Goal: Task Accomplishment & Management: Manage account settings

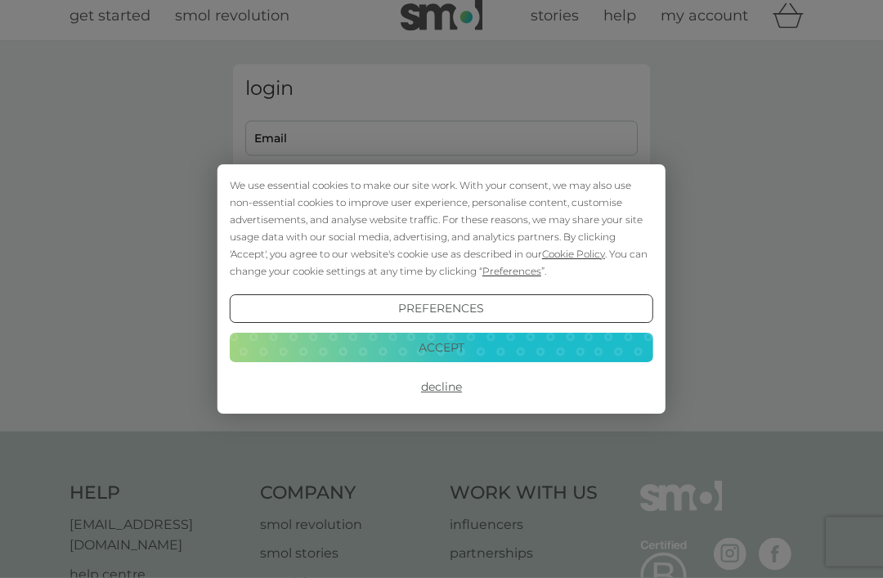
scroll to position [11, 0]
click at [451, 380] on button "Decline" at bounding box center [442, 387] width 424 height 29
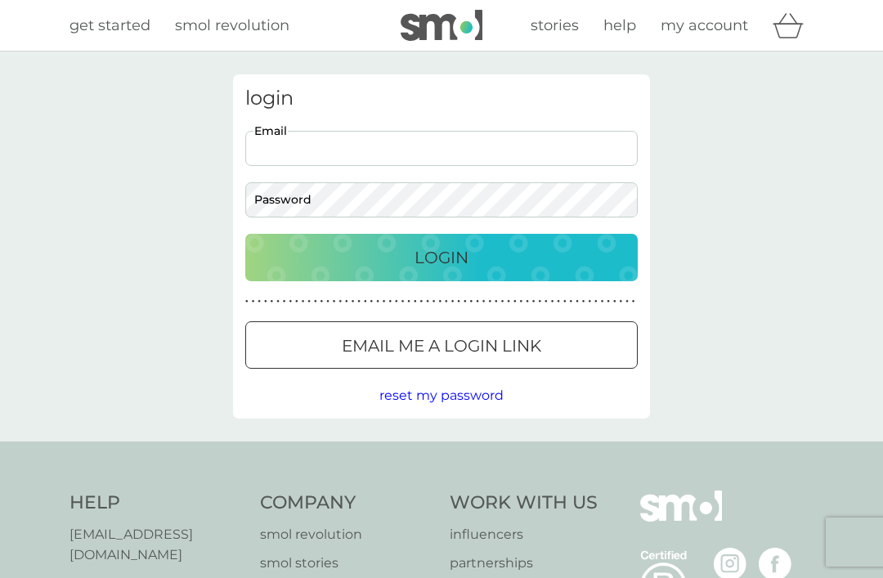
click at [473, 150] on input "Email" at bounding box center [441, 148] width 393 height 35
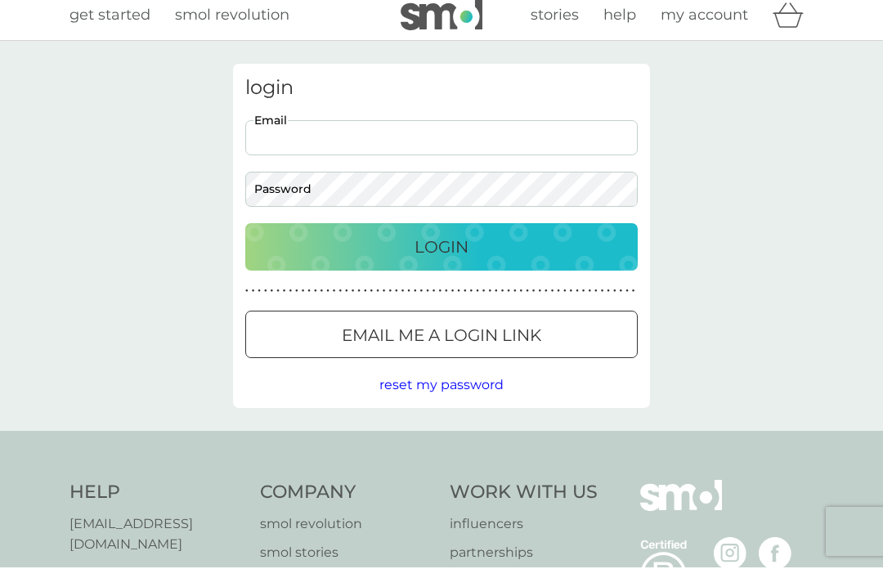
type input "[EMAIL_ADDRESS][DOMAIN_NAME]"
click at [442, 246] on button "Login" at bounding box center [441, 257] width 393 height 47
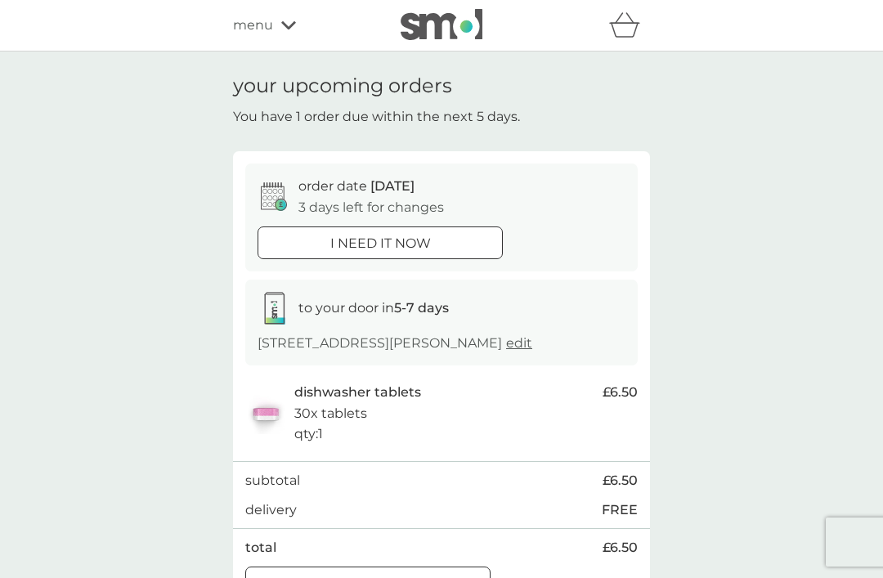
click at [283, 25] on icon at bounding box center [288, 25] width 15 height 8
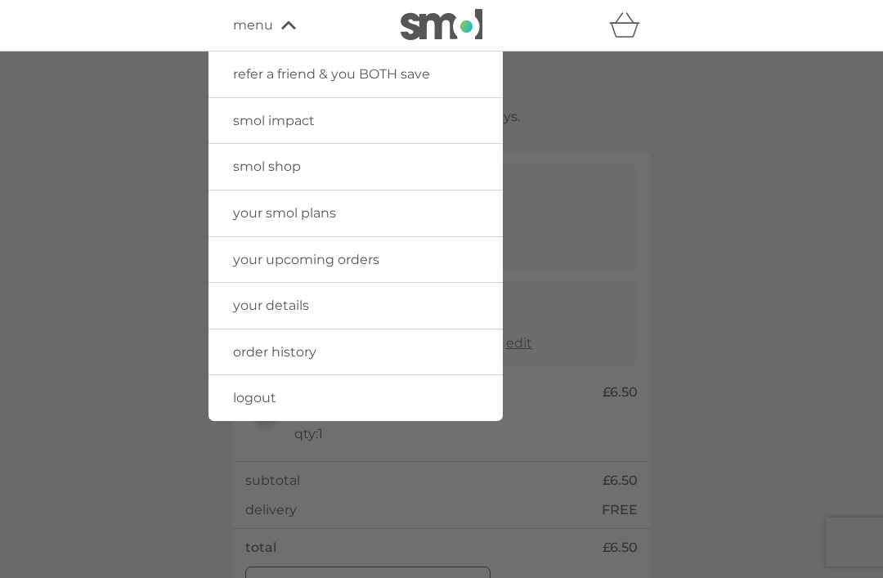
click at [306, 263] on span "your upcoming orders" at bounding box center [306, 260] width 146 height 16
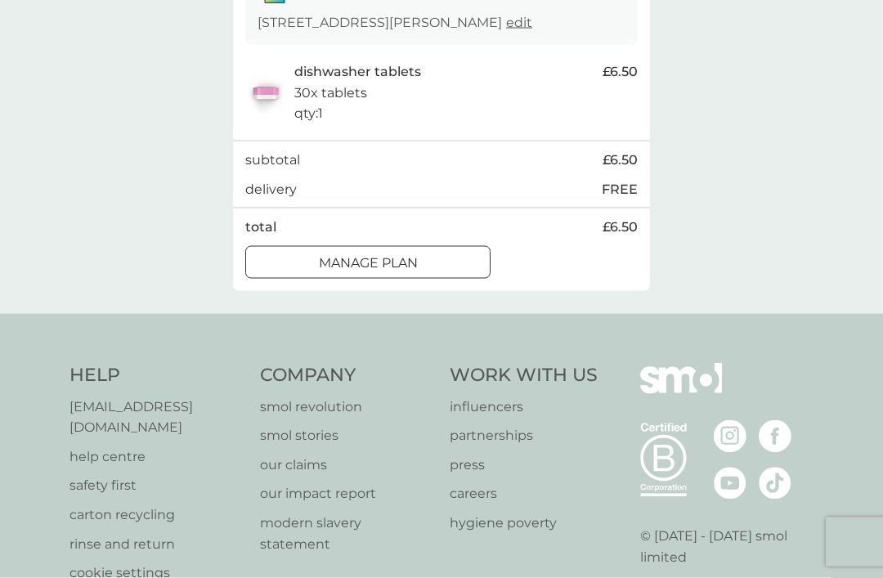
scroll to position [321, 0]
click at [380, 271] on div at bounding box center [368, 262] width 59 height 17
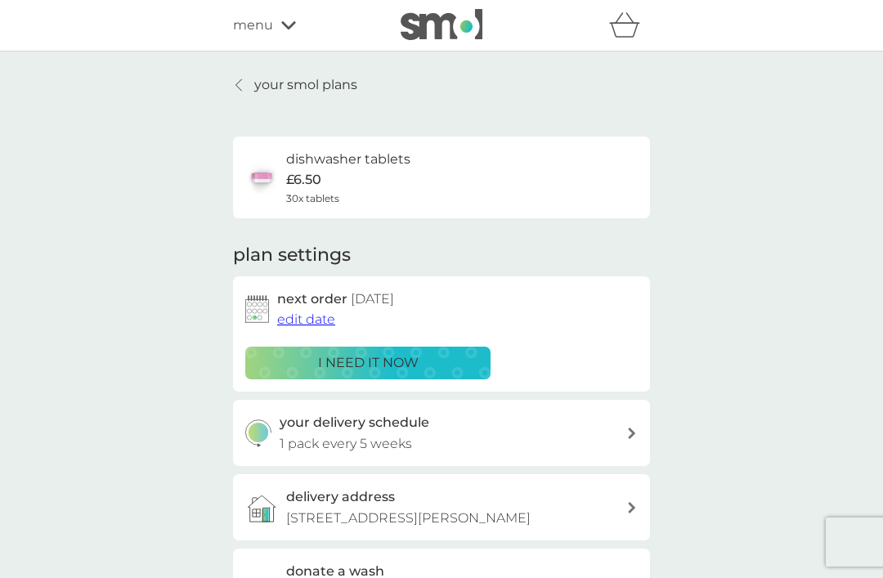
click at [299, 84] on p "your smol plans" at bounding box center [305, 84] width 103 height 21
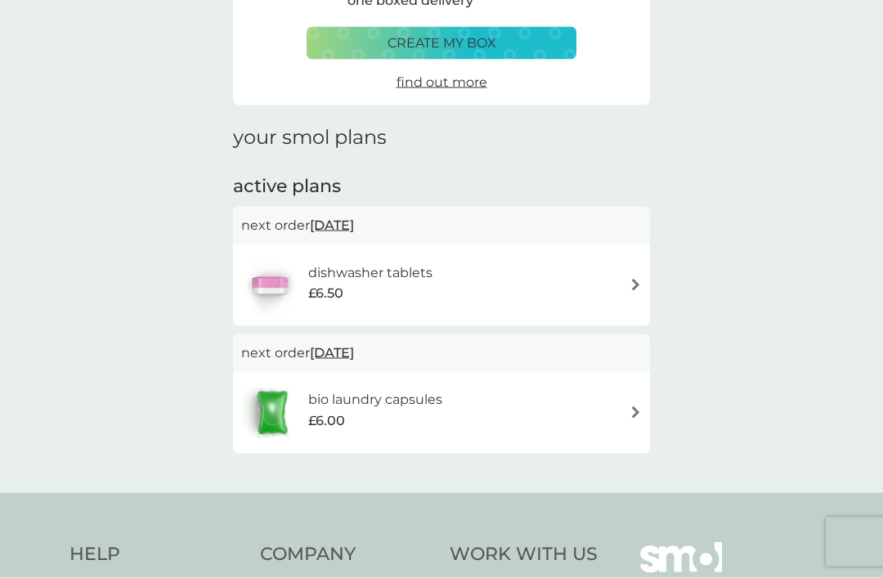
scroll to position [185, 0]
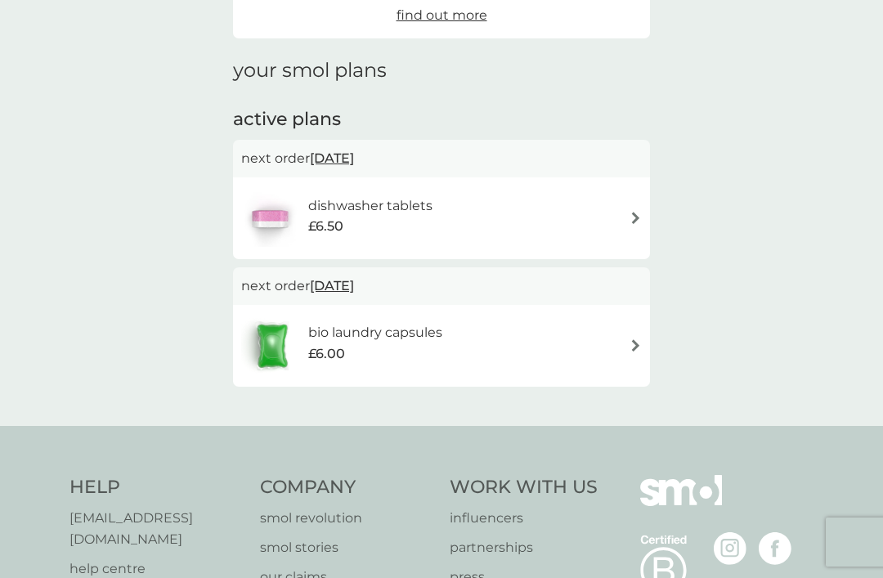
click at [450, 339] on div "bio laundry capsules £6.00" at bounding box center [383, 345] width 150 height 46
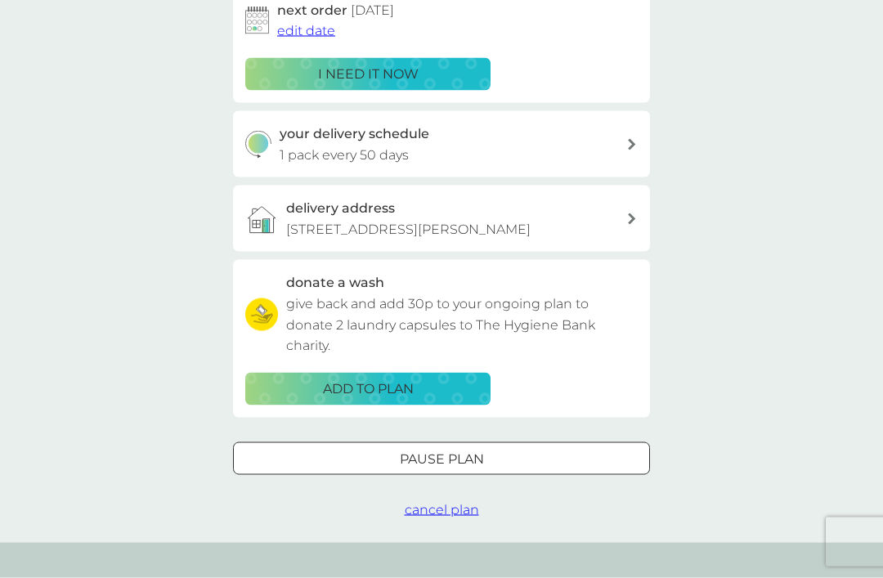
scroll to position [290, 0]
